Goal: Obtain resource: Obtain resource

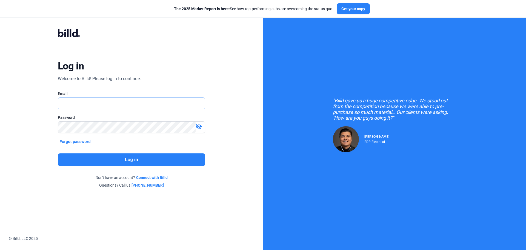
type input "[EMAIL_ADDRESS][DOMAIN_NAME]"
click at [139, 161] on button "Log in" at bounding box center [131, 159] width 147 height 13
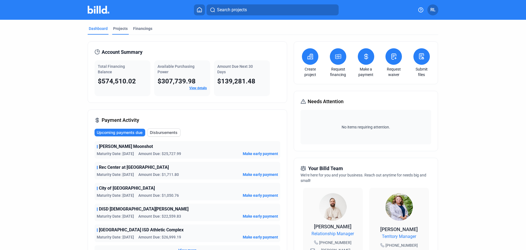
click at [119, 28] on div "Projects" at bounding box center [120, 28] width 15 height 5
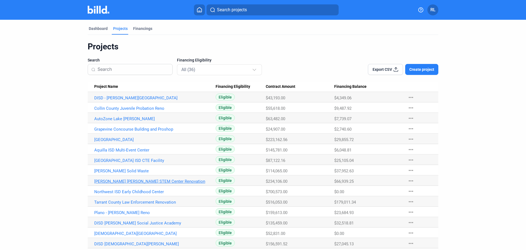
click at [115, 180] on link "[PERSON_NAME] [PERSON_NAME] STEM Center Renovation" at bounding box center [154, 181] width 121 height 5
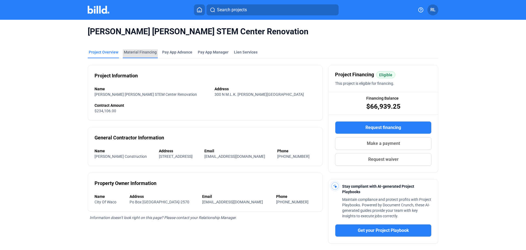
click at [145, 52] on div "Material Financing" at bounding box center [140, 51] width 33 height 5
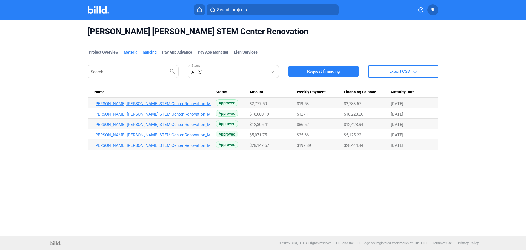
click at [154, 102] on link "[PERSON_NAME] [PERSON_NAME] STEM Center Renovation_MF_5" at bounding box center [154, 103] width 121 height 5
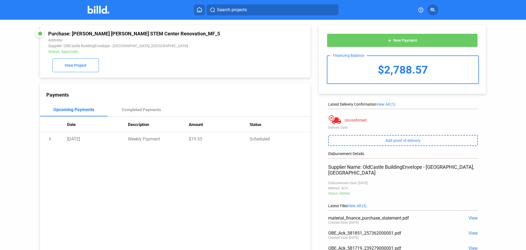
scroll to position [48, 0]
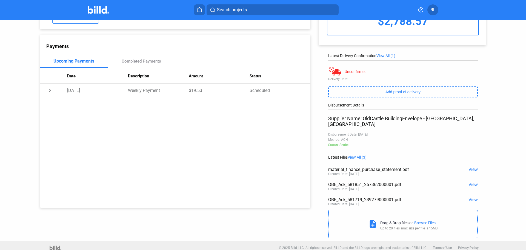
click at [472, 182] on span "View" at bounding box center [472, 184] width 9 height 5
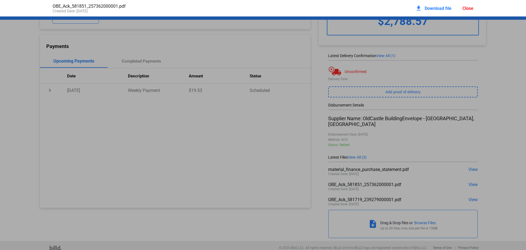
scroll to position [3, 0]
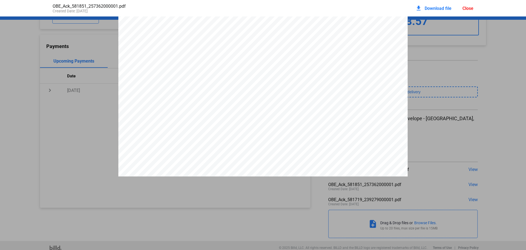
click at [468, 8] on div "Close" at bounding box center [467, 8] width 11 height 5
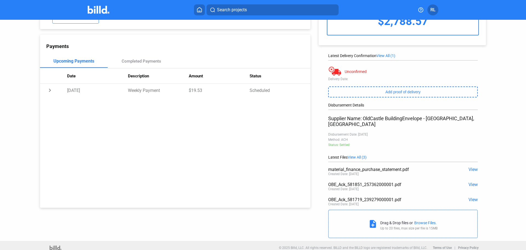
click at [470, 197] on span "View" at bounding box center [472, 199] width 9 height 5
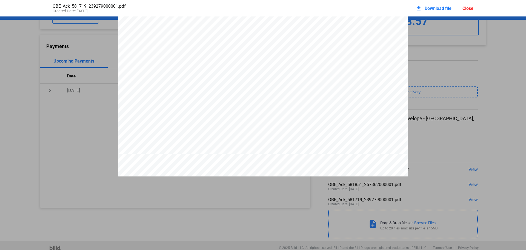
scroll to position [58, 0]
click at [468, 8] on div "Close" at bounding box center [467, 8] width 11 height 5
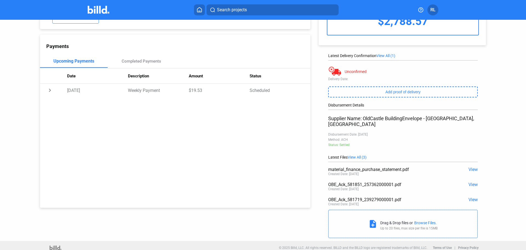
click at [469, 182] on span "View" at bounding box center [472, 184] width 9 height 5
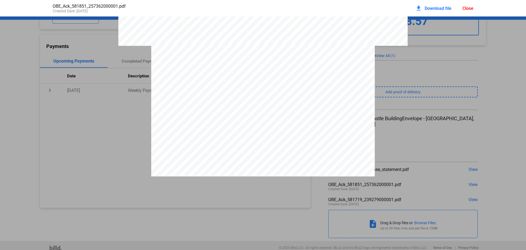
scroll to position [167, 0]
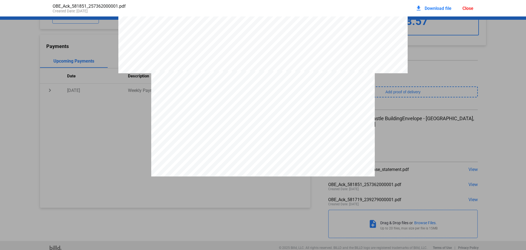
click at [468, 7] on div "Close" at bounding box center [467, 8] width 11 height 5
